Goal: Go to known website: Go to known website

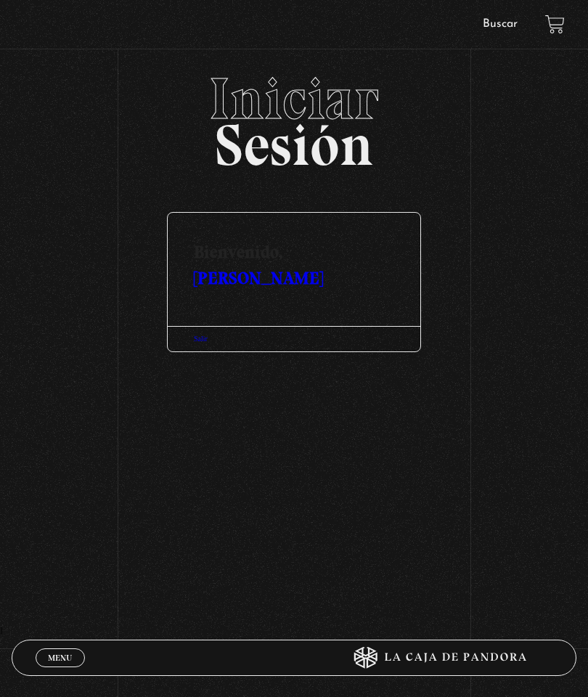
click at [188, 345] on div "Salir" at bounding box center [294, 338] width 253 height 25
click at [205, 343] on link "Salir" at bounding box center [201, 339] width 14 height 8
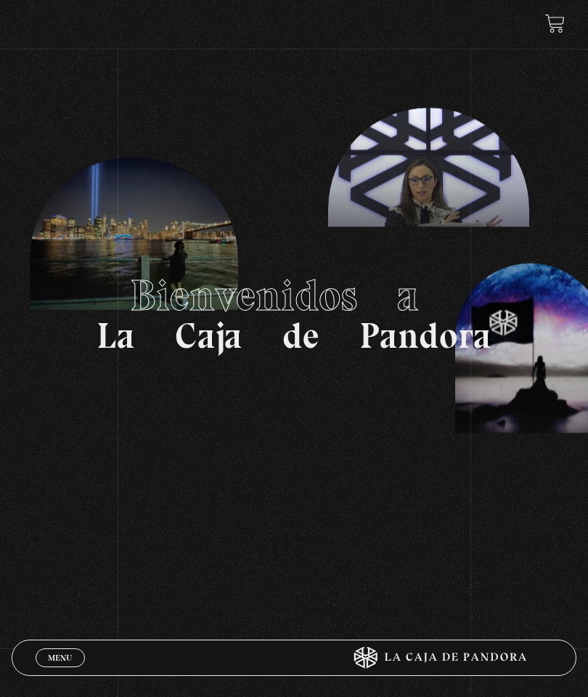
click at [61, 654] on span "Menu" at bounding box center [60, 658] width 24 height 9
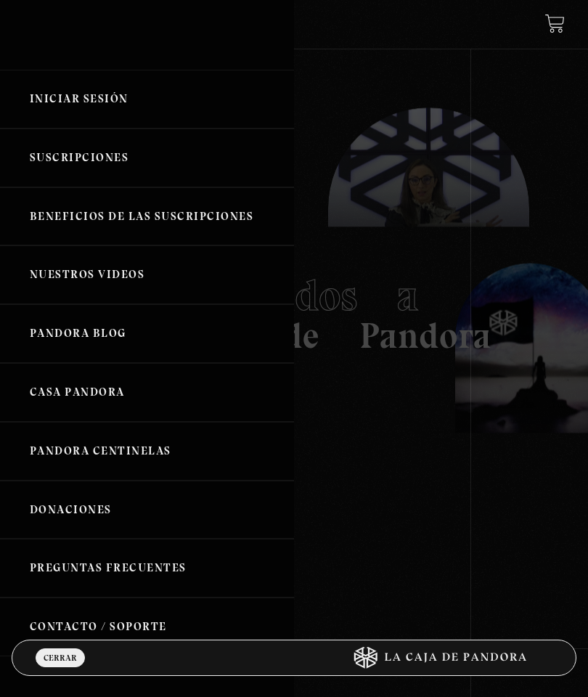
click at [121, 118] on link "Iniciar Sesión" at bounding box center [147, 99] width 294 height 59
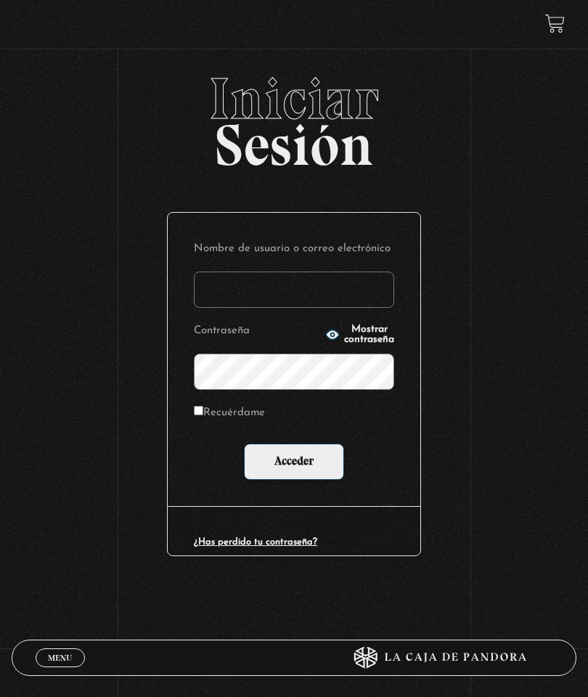
type input "[EMAIL_ADDRESS][DOMAIN_NAME]"
click at [299, 463] on input "Acceder" at bounding box center [294, 462] width 100 height 36
